Goal: Task Accomplishment & Management: Manage account settings

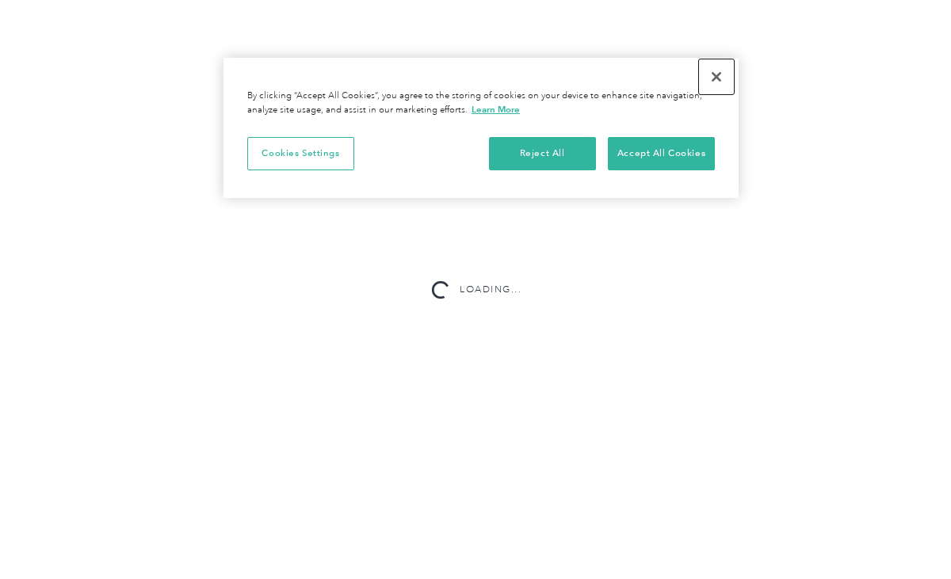
click at [712, 76] on button "Close" at bounding box center [716, 76] width 35 height 35
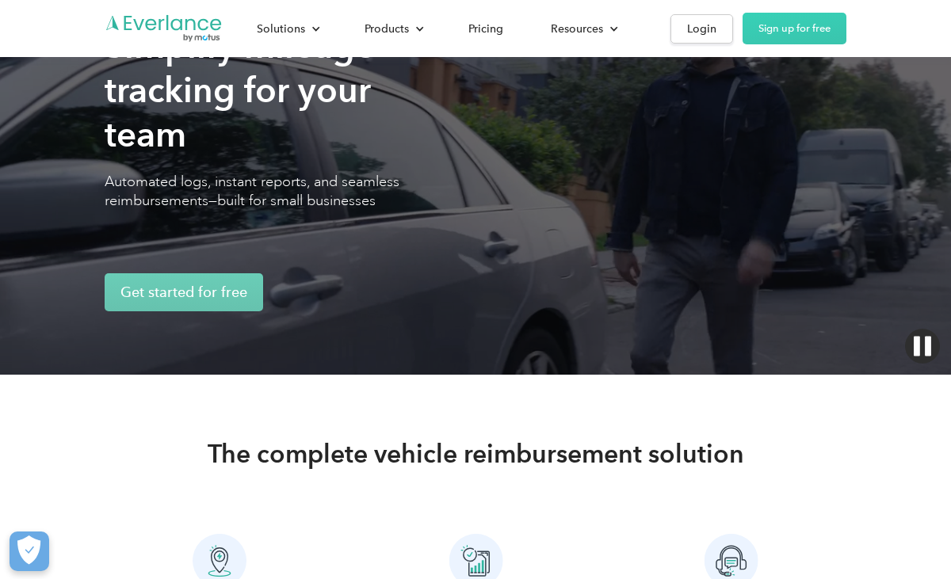
scroll to position [139, 0]
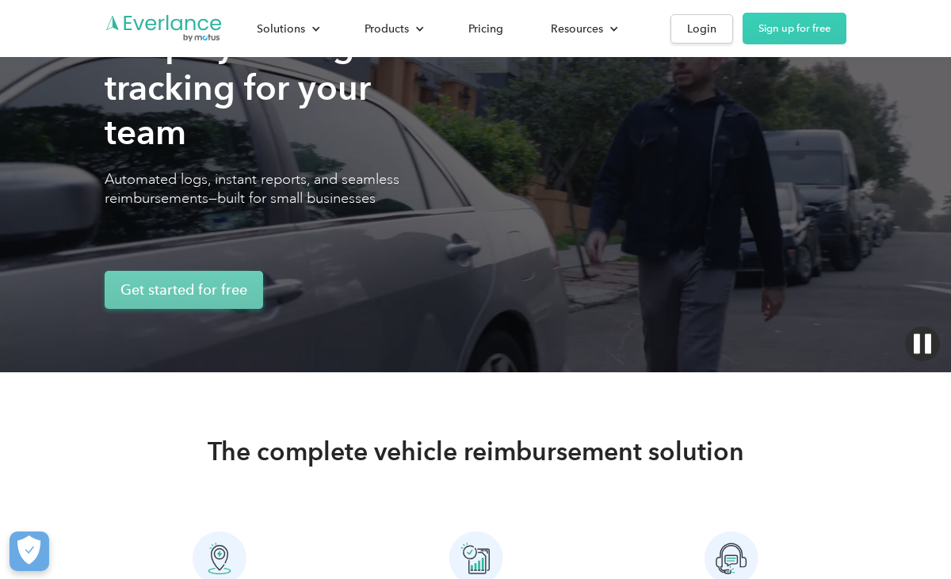
click at [197, 289] on link "Get started for free" at bounding box center [184, 290] width 158 height 38
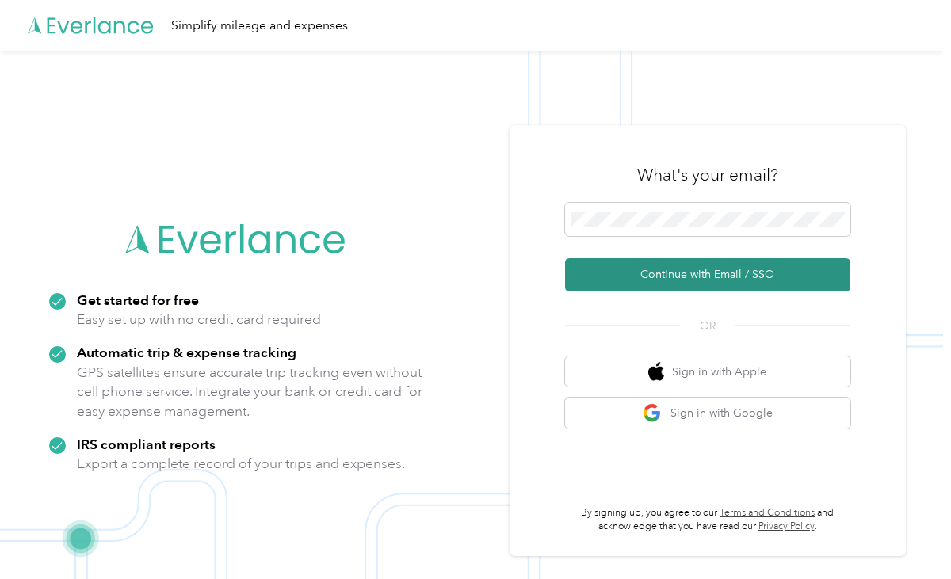
click at [662, 277] on button "Continue with Email / SSO" at bounding box center [707, 274] width 285 height 33
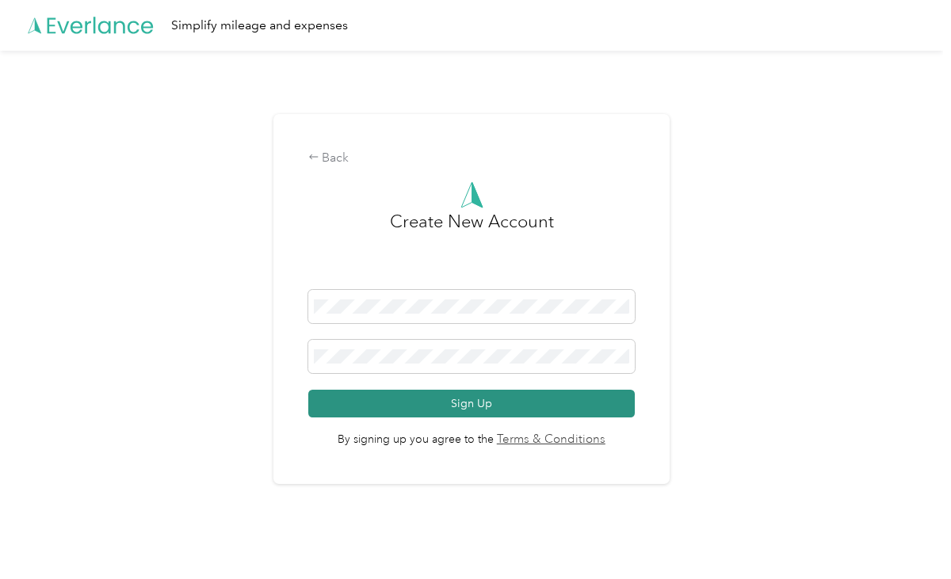
click at [474, 403] on button "Sign Up" at bounding box center [471, 404] width 326 height 28
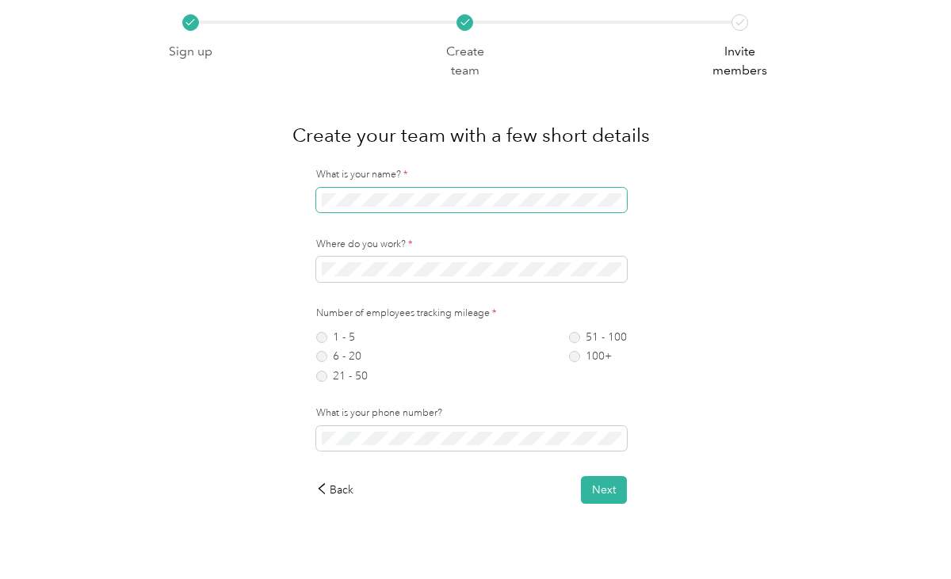
click at [272, 204] on div "What is your name? * Where do you work? * Number of employees tracking mileage …" at bounding box center [471, 336] width 628 height 336
click at [324, 334] on label "1 - 5" at bounding box center [342, 337] width 52 height 11
click at [610, 491] on button "Next" at bounding box center [604, 490] width 46 height 28
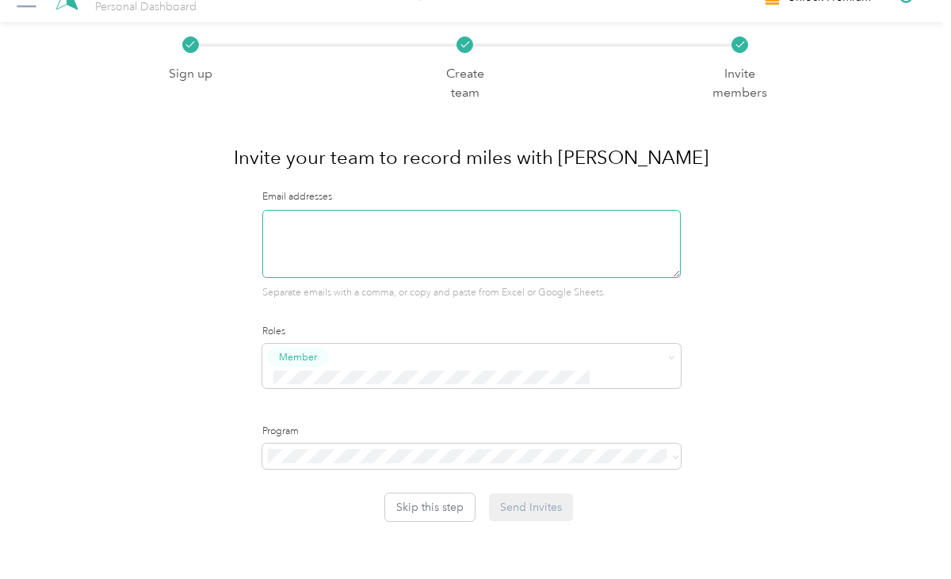
scroll to position [28, 0]
click at [681, 445] on span at bounding box center [471, 457] width 419 height 25
click at [675, 456] on icon at bounding box center [675, 457] width 5 height 3
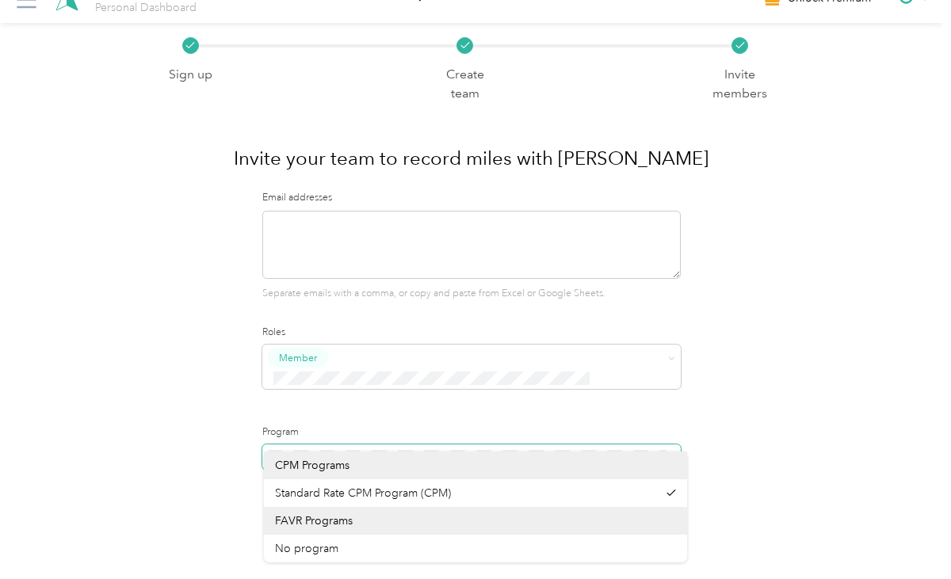
click at [678, 455] on icon at bounding box center [675, 458] width 7 height 7
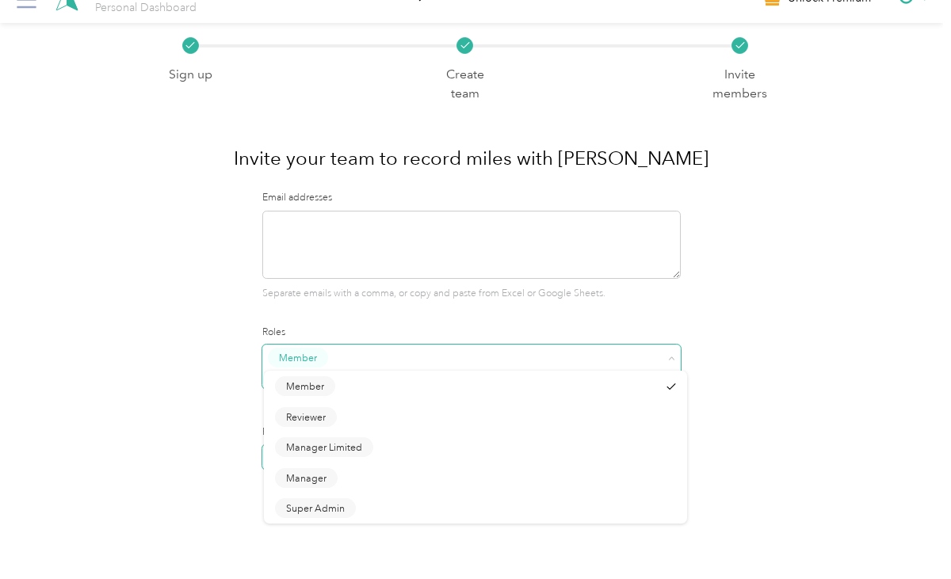
click at [674, 357] on icon at bounding box center [672, 358] width 5 height 3
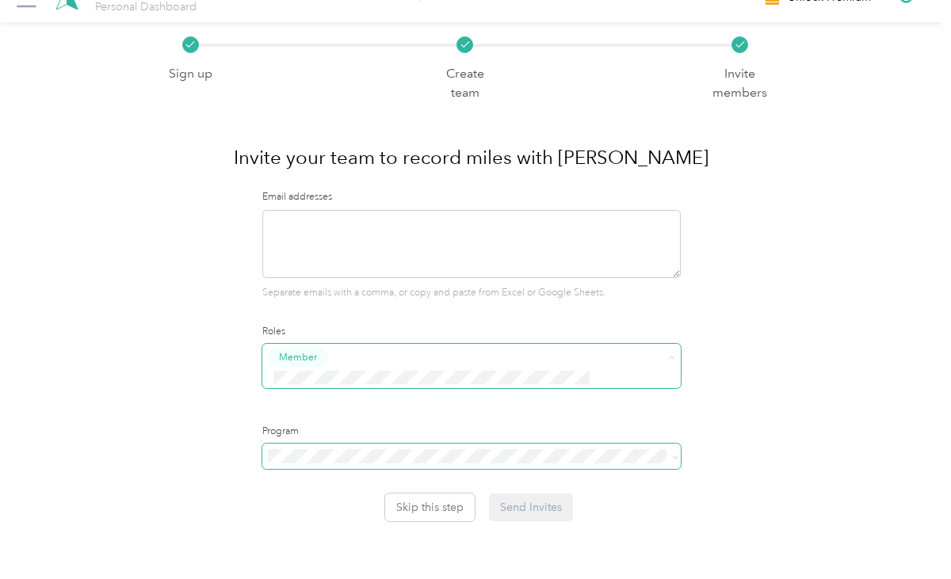
click at [174, 468] on div "Sign up Create team Invite members Invite your team to record miles with Everla…" at bounding box center [471, 271] width 628 height 499
click at [435, 494] on button "Skip this step" at bounding box center [430, 508] width 90 height 28
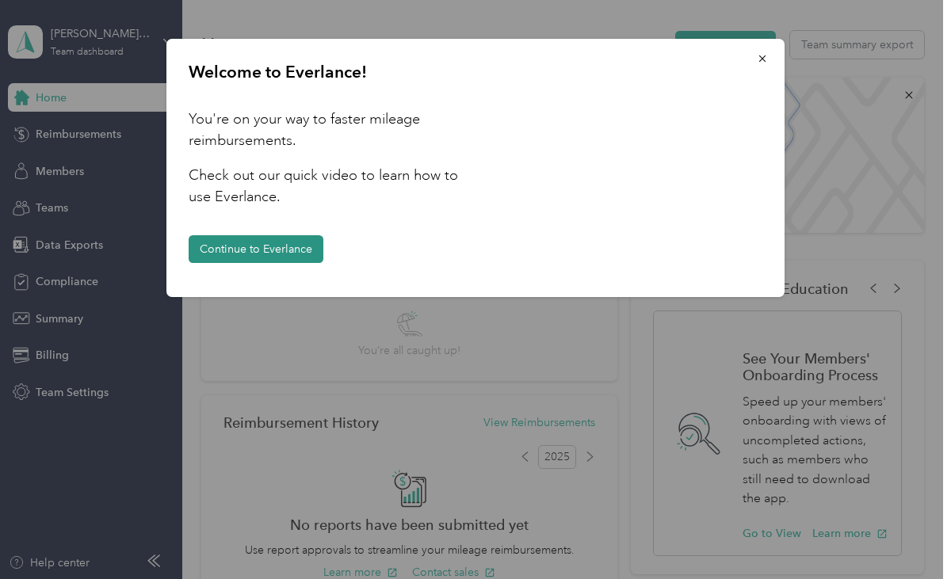
click at [274, 246] on button "Continue to Everlance" at bounding box center [256, 249] width 135 height 28
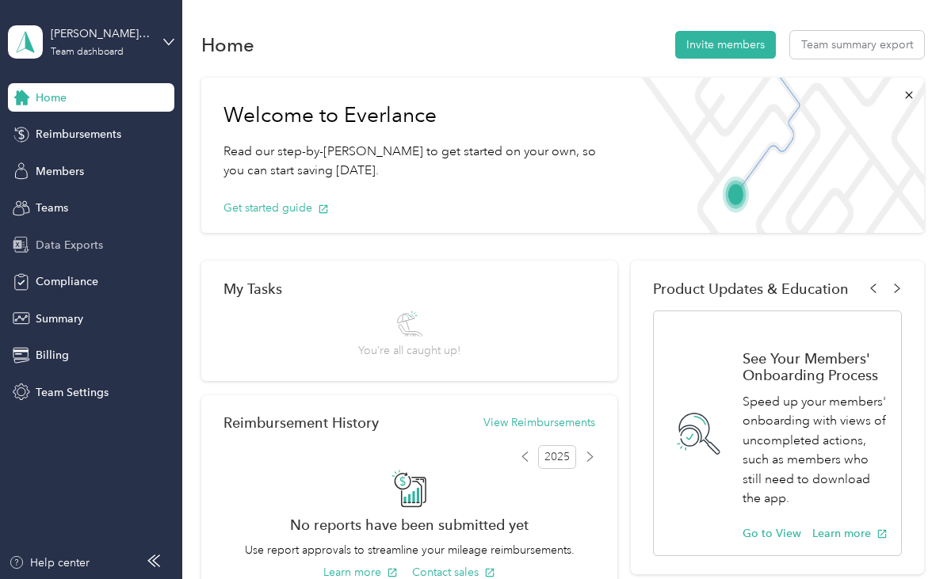
click at [70, 242] on span "Data Exports" at bounding box center [69, 245] width 67 height 17
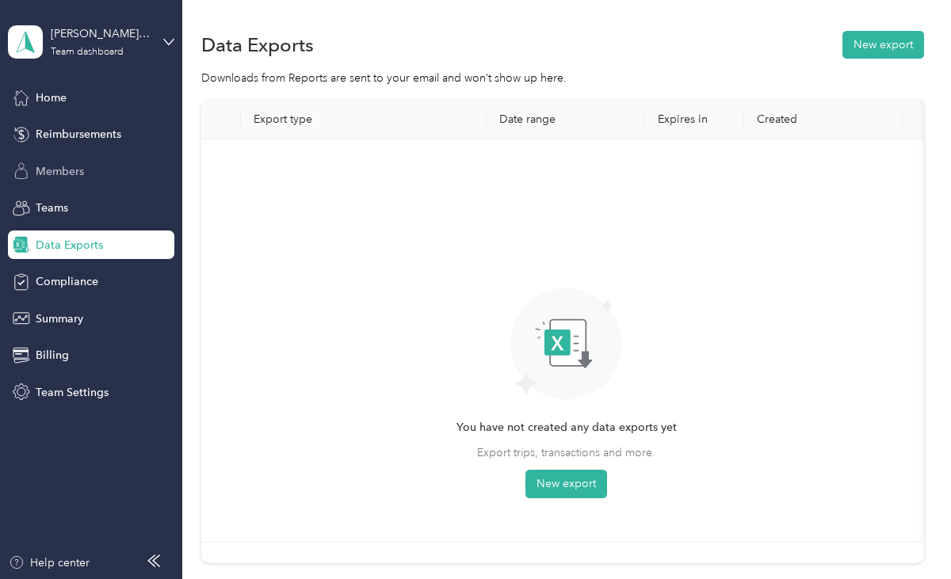
click at [58, 166] on span "Members" at bounding box center [60, 171] width 48 height 17
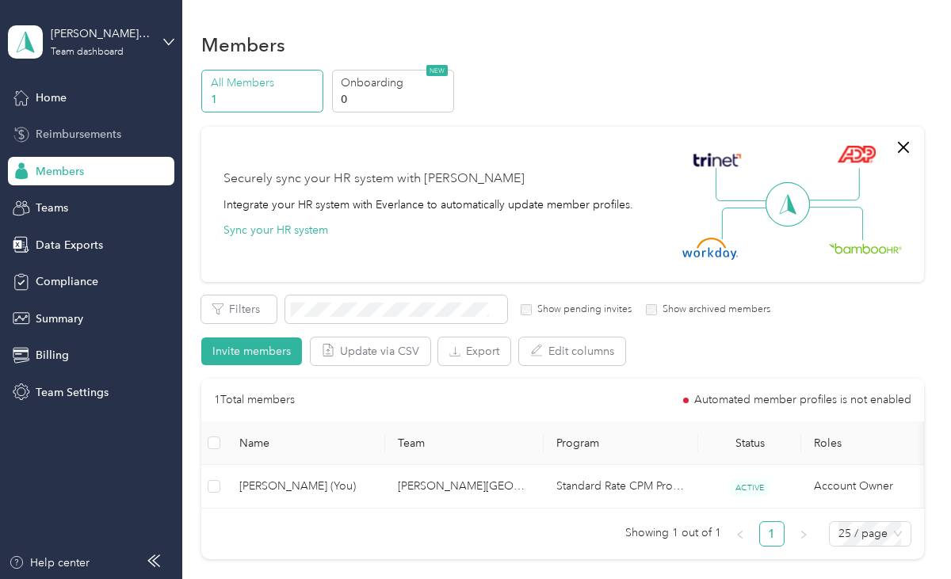
click at [57, 133] on span "Reimbursements" at bounding box center [79, 134] width 86 height 17
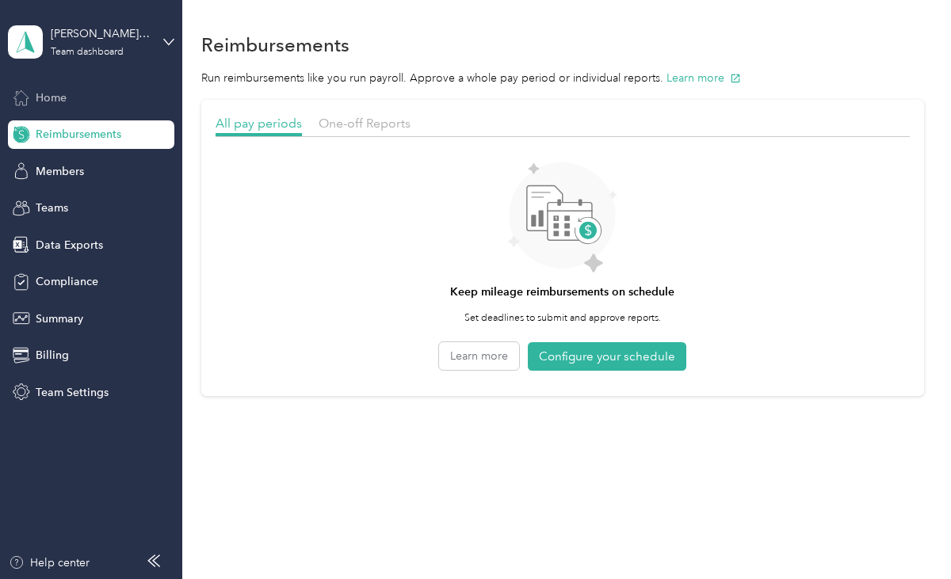
click at [52, 97] on span "Home" at bounding box center [51, 98] width 31 height 17
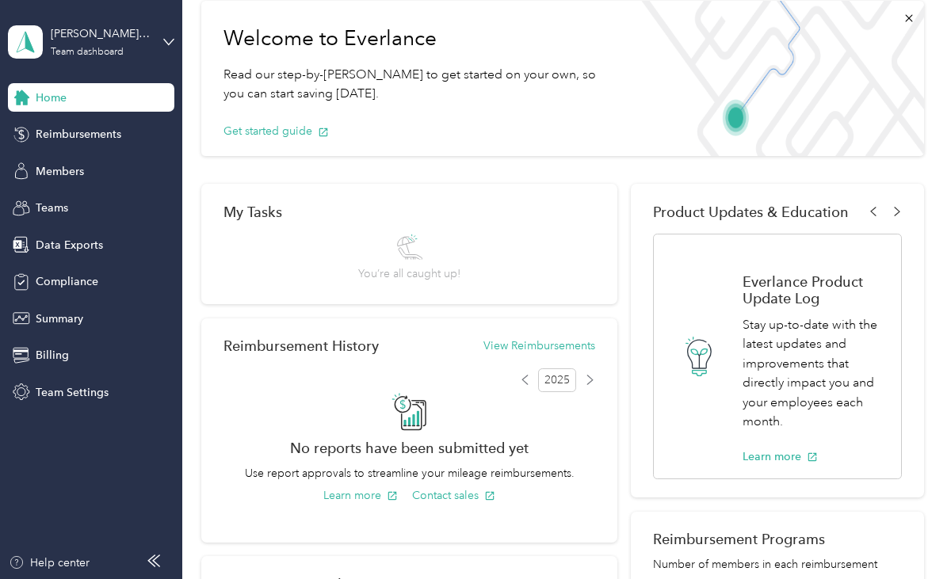
scroll to position [80, 0]
